Goal: Task Accomplishment & Management: Manage account settings

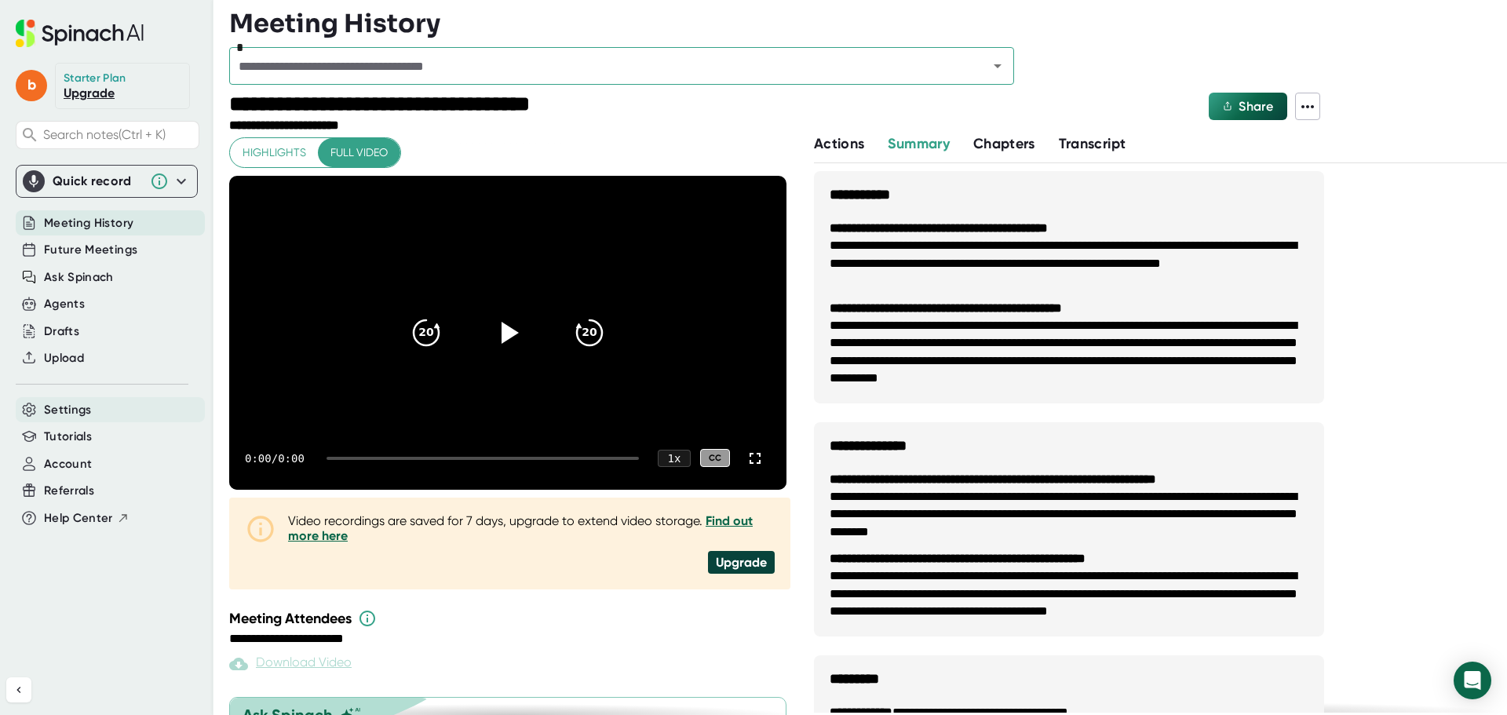
click at [107, 407] on div "Settings" at bounding box center [110, 410] width 189 height 26
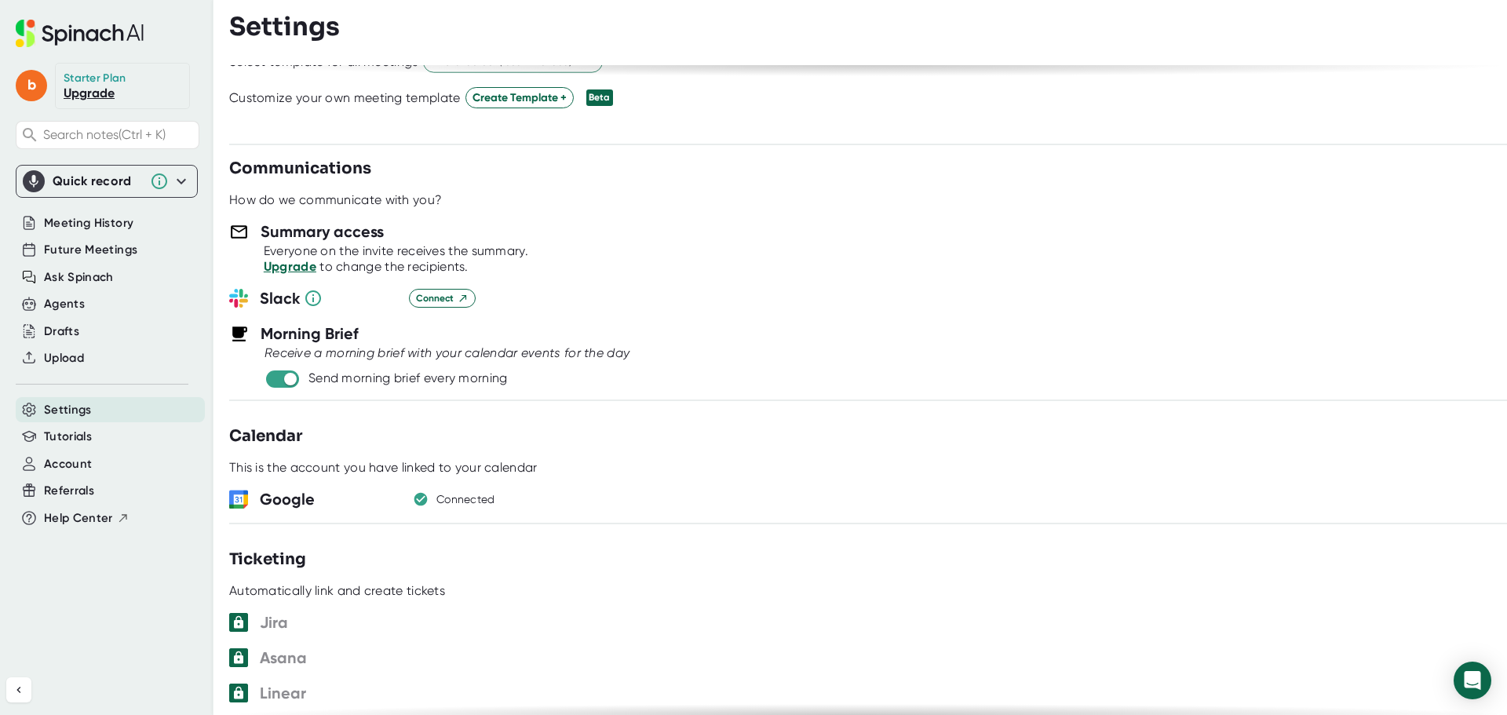
scroll to position [471, 0]
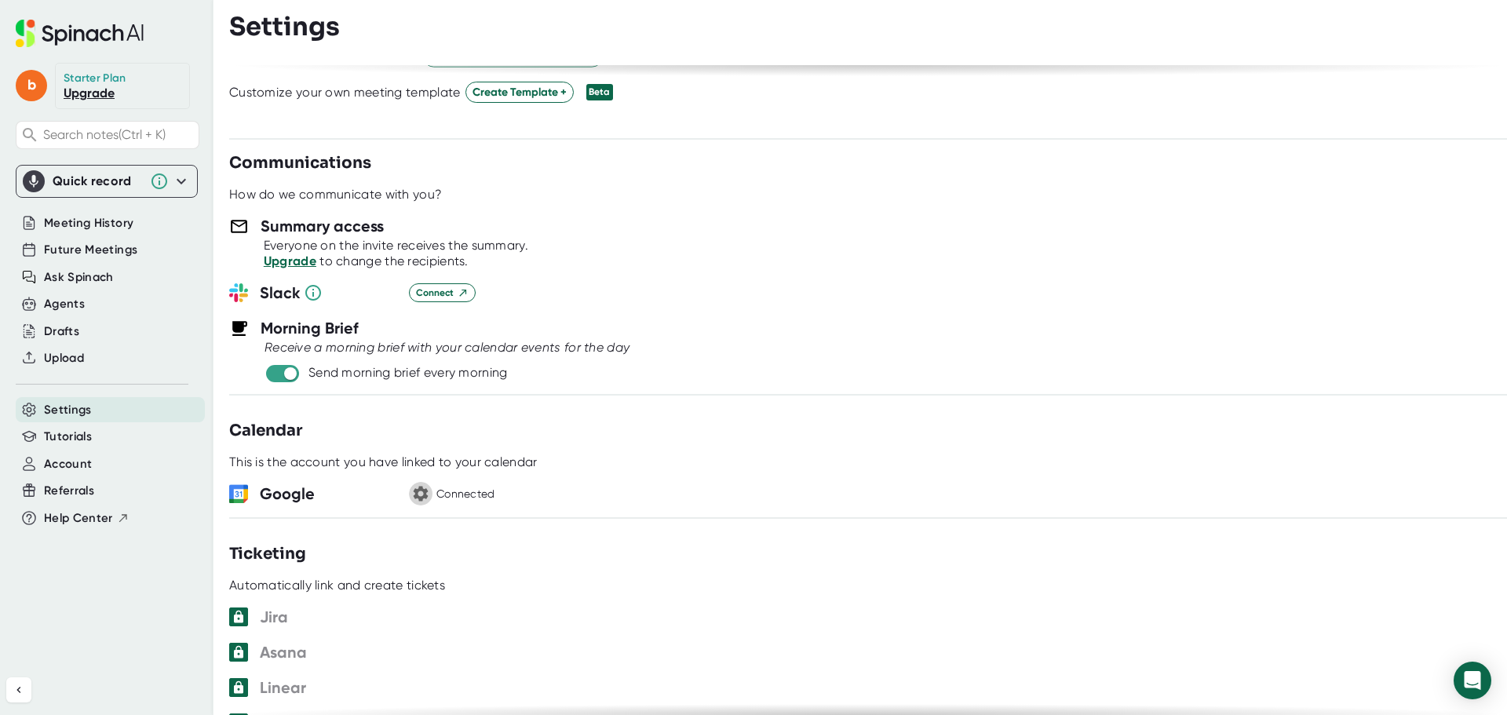
click at [422, 491] on icon "button" at bounding box center [421, 494] width 15 height 15
click at [422, 491] on icon at bounding box center [420, 493] width 13 height 13
click at [432, 491] on button "button" at bounding box center [421, 494] width 24 height 24
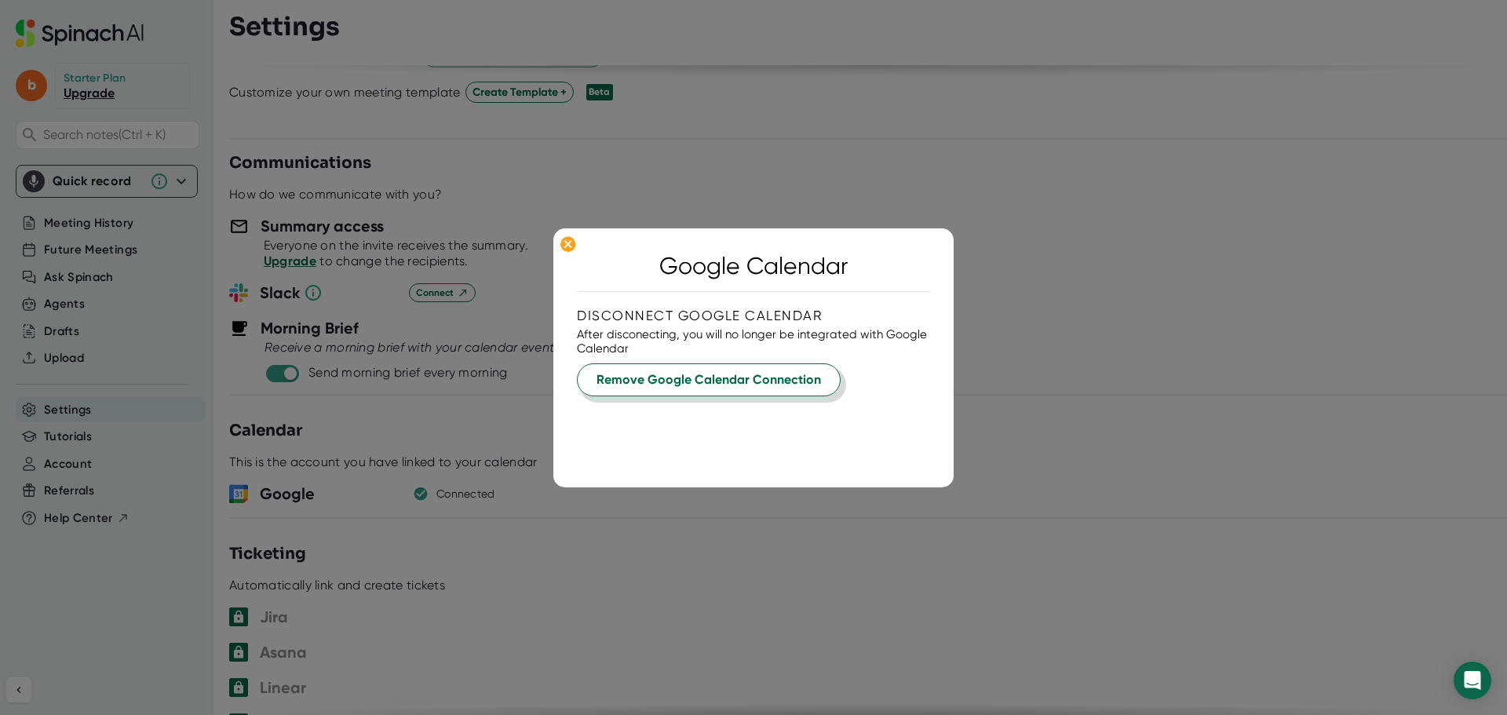
click at [750, 378] on span "Remove Google Calendar Connection" at bounding box center [709, 379] width 224 height 19
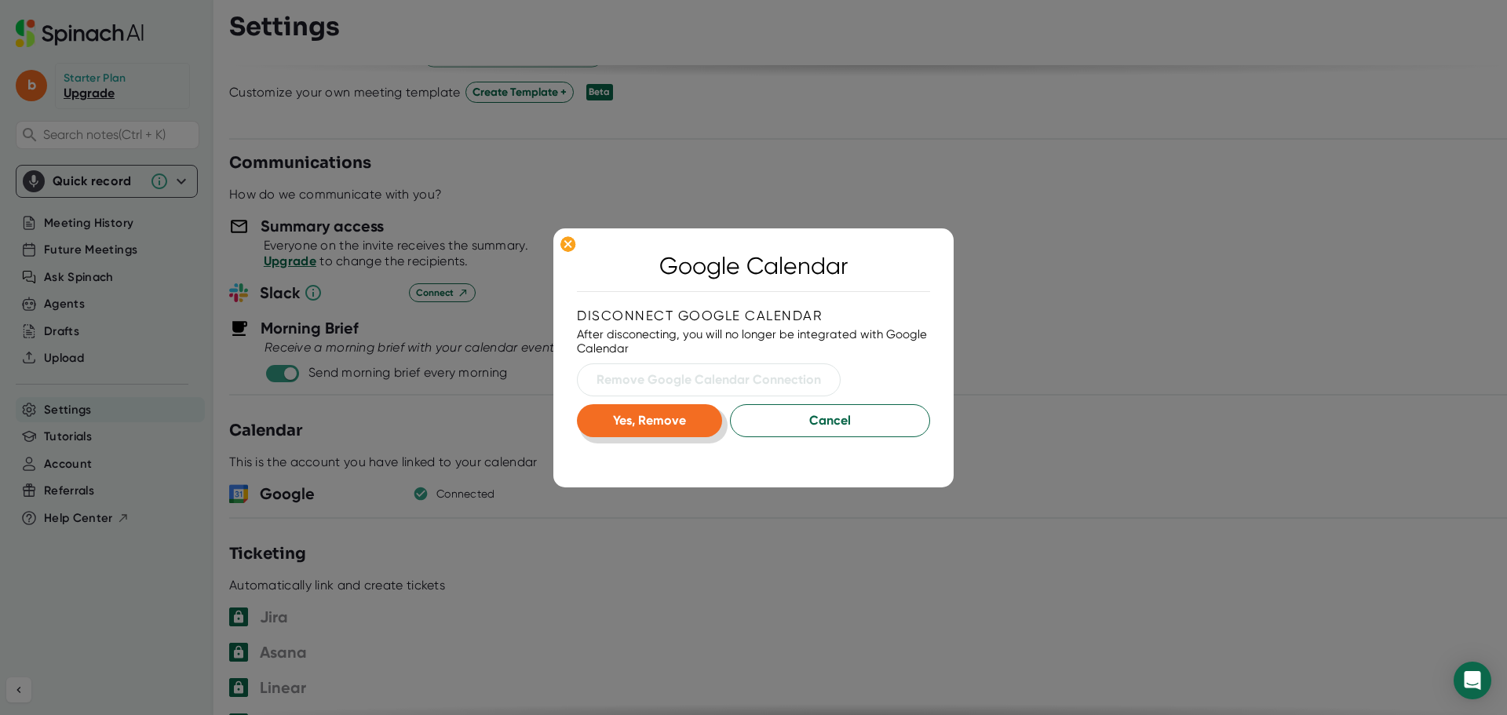
click at [643, 432] on button "Yes, Remove" at bounding box center [649, 420] width 145 height 33
